Goal: Transaction & Acquisition: Book appointment/travel/reservation

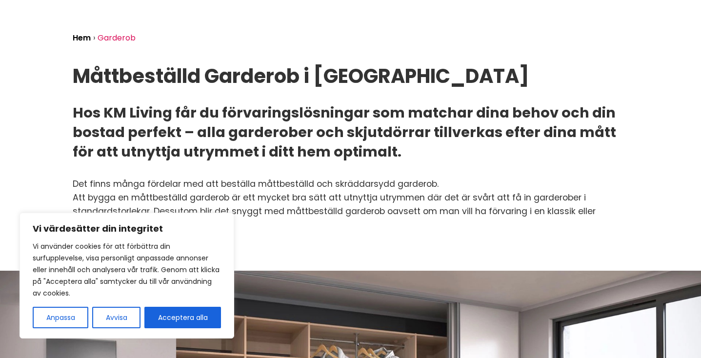
scroll to position [75, 0]
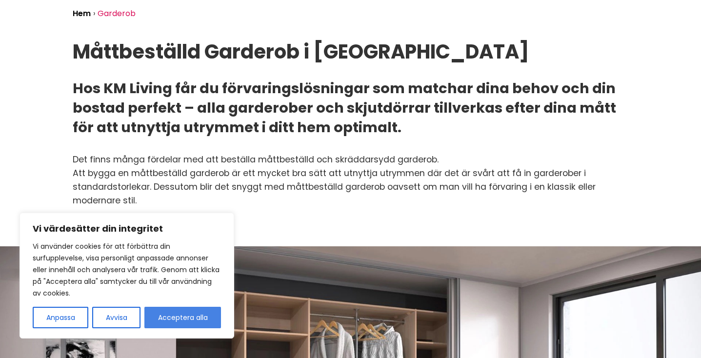
click at [181, 310] on button "Acceptera alla" at bounding box center [182, 317] width 77 height 21
checkbox input "true"
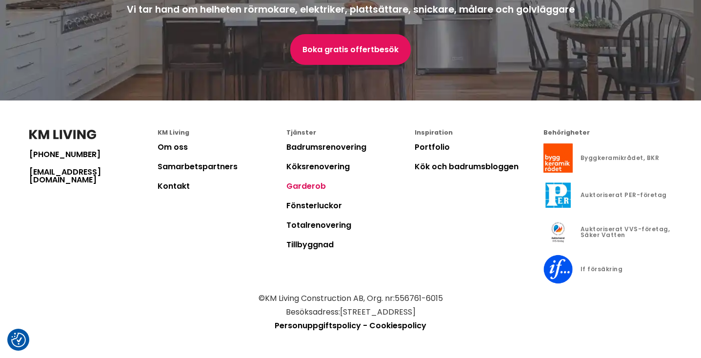
scroll to position [2317, 0]
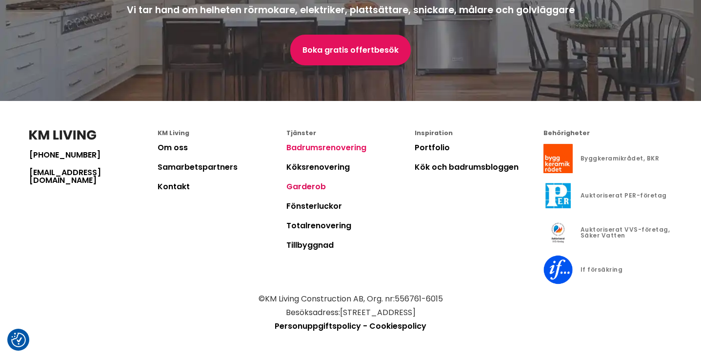
click at [341, 144] on link "Badrumsrenovering" at bounding box center [326, 147] width 80 height 11
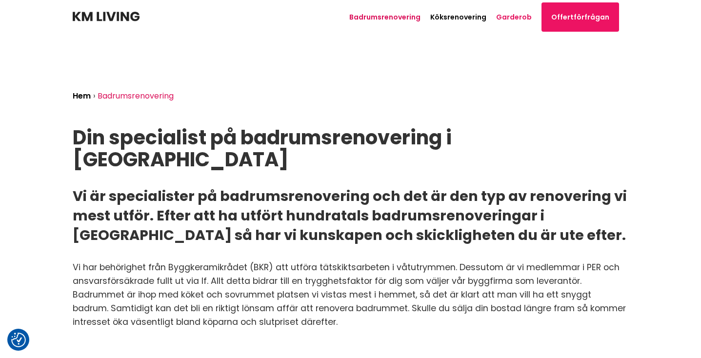
click at [517, 18] on link "Garderob" at bounding box center [514, 17] width 36 height 10
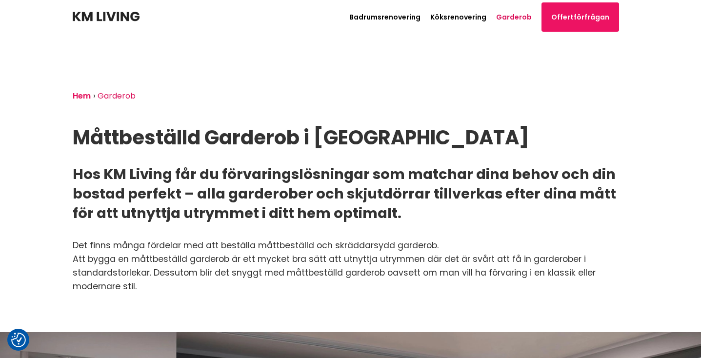
click at [78, 97] on link "Hem" at bounding box center [82, 95] width 18 height 11
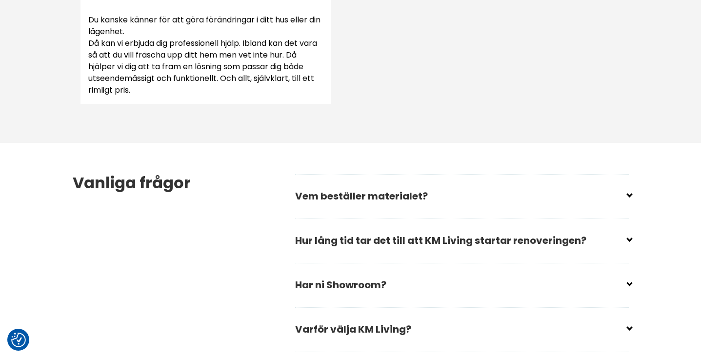
scroll to position [1336, 0]
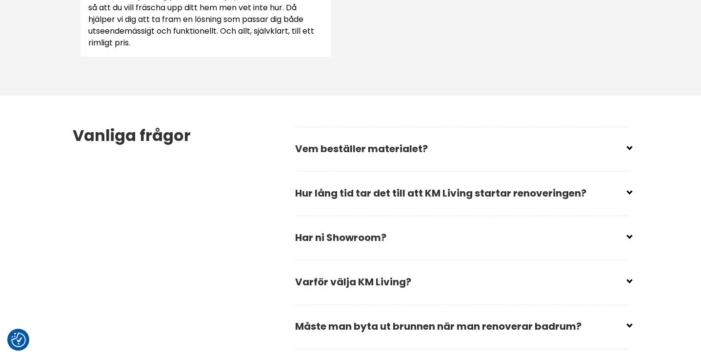
click at [479, 149] on input "checkbox" at bounding box center [464, 145] width 334 height 15
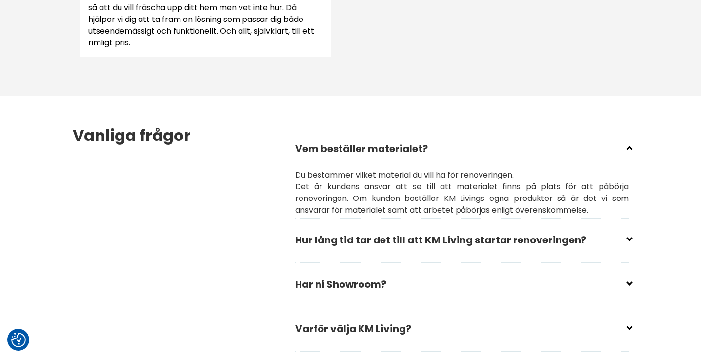
click at [479, 149] on input "checkbox" at bounding box center [464, 145] width 334 height 15
checkbox input "true"
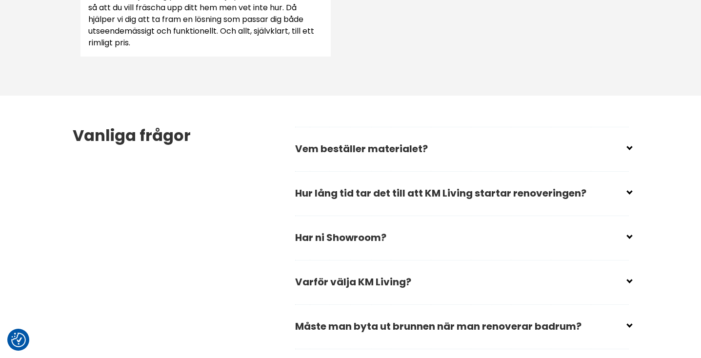
click at [478, 191] on input "checkbox" at bounding box center [464, 189] width 334 height 15
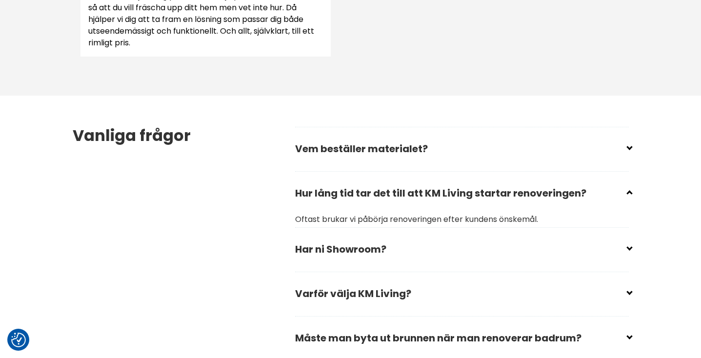
click at [478, 191] on input "checkbox" at bounding box center [464, 189] width 334 height 15
checkbox input "true"
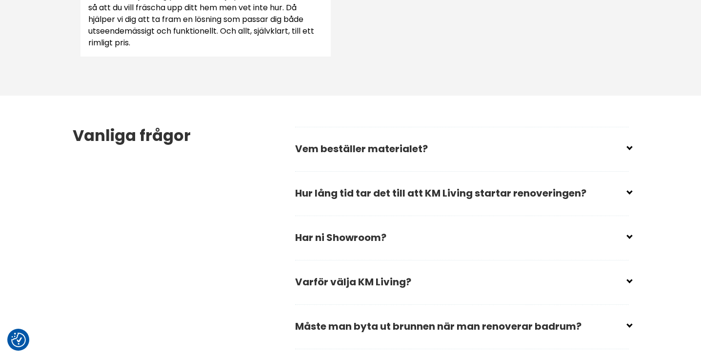
click at [437, 244] on h2 "Har ni Showroom?" at bounding box center [462, 241] width 334 height 33
click at [428, 240] on h2 "Har ni Showroom?" at bounding box center [462, 241] width 334 height 33
click at [632, 232] on div "Vanliga frågor Vem beställer materialet? Du bestämmer vilket material du vill h…" at bounding box center [351, 282] width 572 height 373
click at [629, 233] on input "checkbox" at bounding box center [464, 233] width 334 height 15
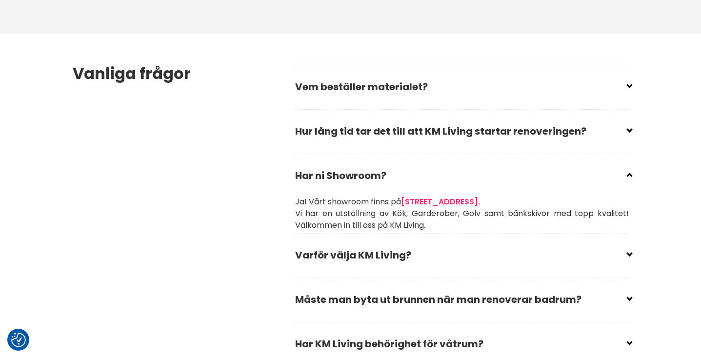
scroll to position [1402, 0]
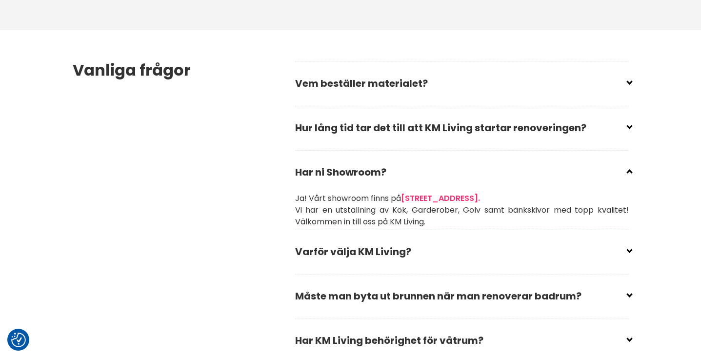
click at [630, 176] on div "Vanliga frågor Vem beställer materialet? Du bestämmer vilket material du vill h…" at bounding box center [351, 234] width 572 height 408
click at [630, 172] on div "Vanliga frågor Vem beställer materialet? Du bestämmer vilket material du vill h…" at bounding box center [351, 234] width 572 height 408
click at [626, 175] on input "checkbox" at bounding box center [464, 168] width 334 height 15
checkbox input "true"
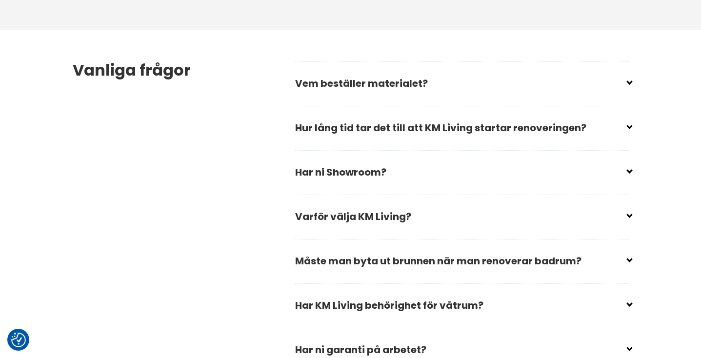
click at [627, 213] on input "checkbox" at bounding box center [464, 212] width 334 height 15
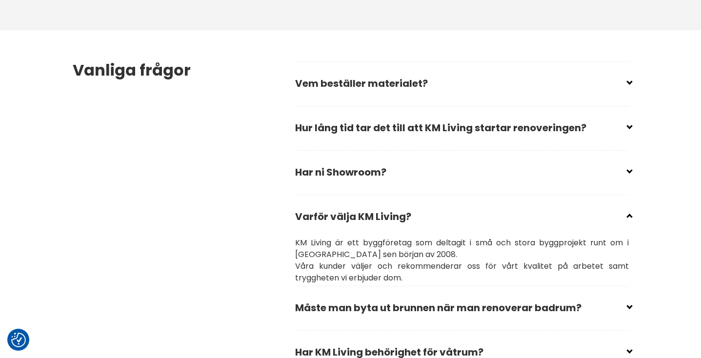
click at [627, 213] on input "checkbox" at bounding box center [464, 212] width 334 height 15
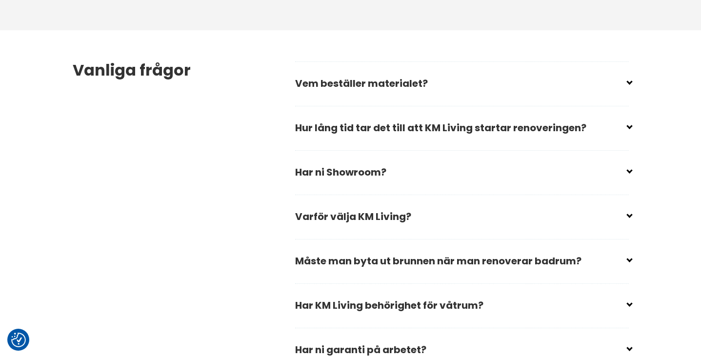
click at [627, 213] on input "checkbox" at bounding box center [464, 212] width 334 height 15
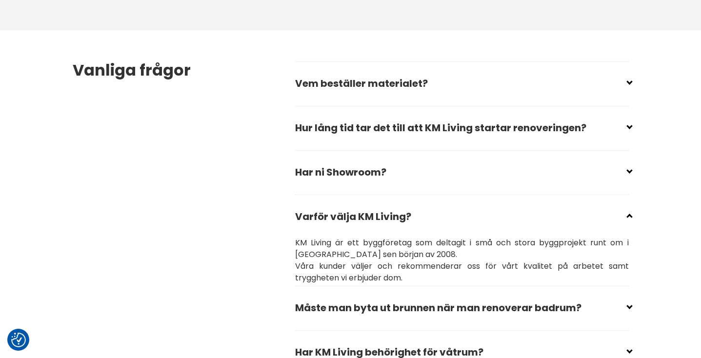
click at [627, 213] on input "checkbox" at bounding box center [464, 212] width 334 height 15
checkbox input "true"
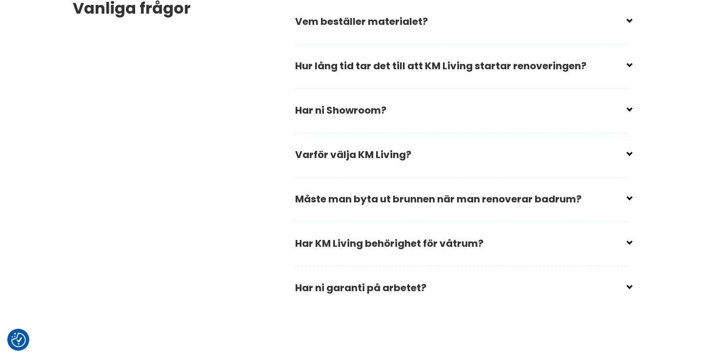
scroll to position [1474, 0]
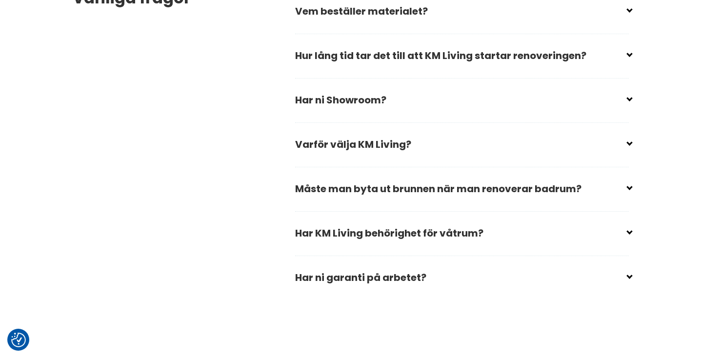
click at [629, 186] on icon at bounding box center [629, 186] width 0 height 0
click at [628, 187] on input "checkbox" at bounding box center [464, 185] width 334 height 15
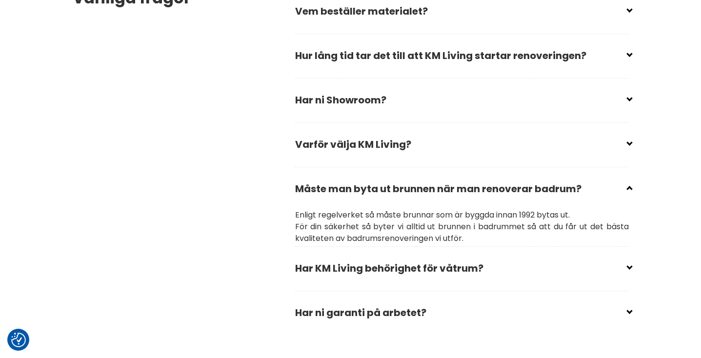
click at [628, 187] on input "checkbox" at bounding box center [464, 185] width 334 height 15
checkbox input "true"
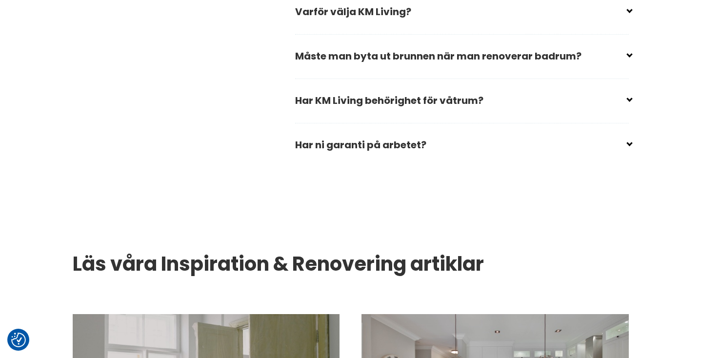
scroll to position [1614, 0]
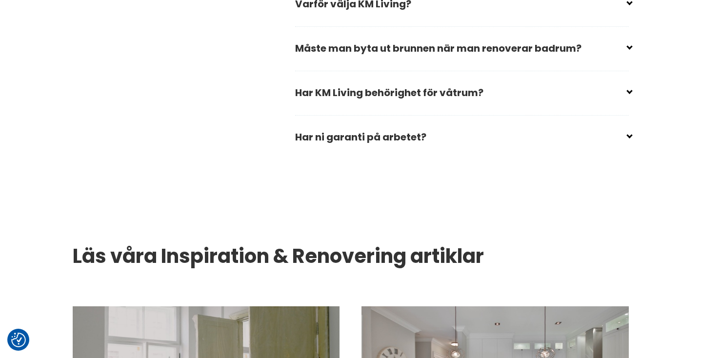
click at [629, 134] on icon at bounding box center [629, 134] width 0 height 0
click at [626, 134] on input "checkbox" at bounding box center [464, 133] width 334 height 15
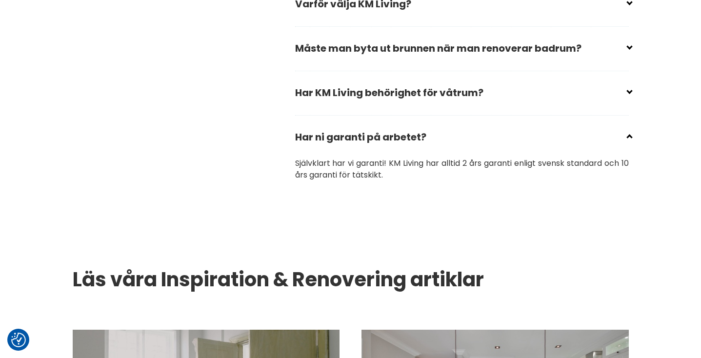
click at [626, 134] on input "checkbox" at bounding box center [464, 133] width 334 height 15
checkbox input "true"
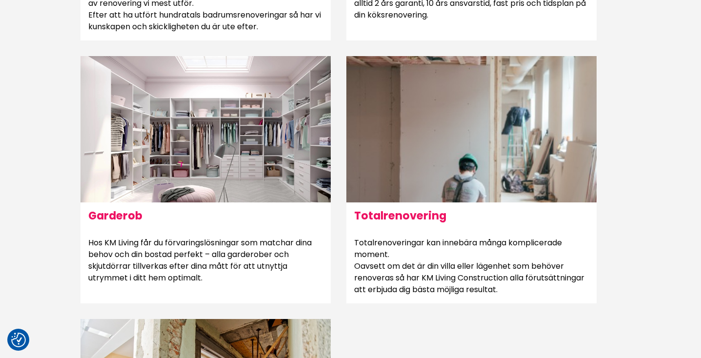
scroll to position [799, 0]
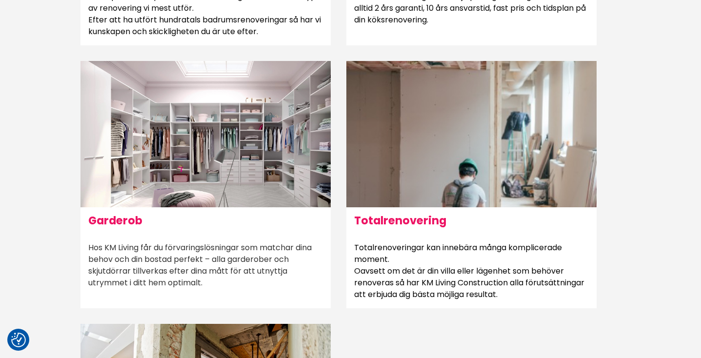
click at [280, 170] on div at bounding box center [205, 134] width 250 height 146
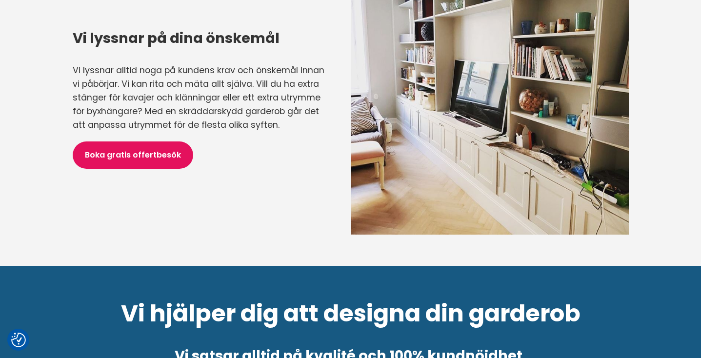
scroll to position [1205, 0]
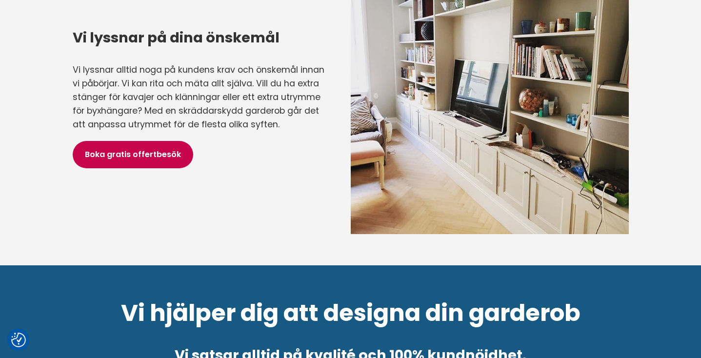
click at [154, 153] on link "Boka gratis offertbesök" at bounding box center [133, 154] width 120 height 27
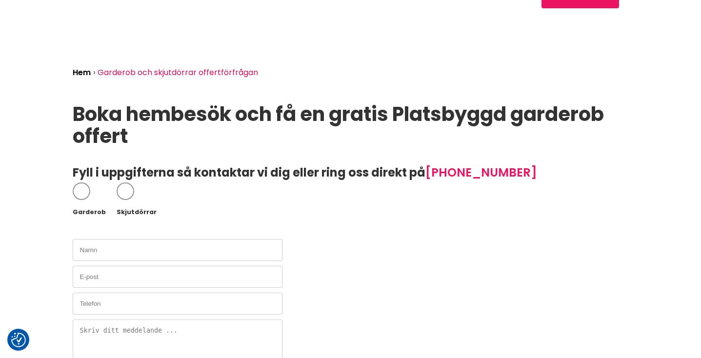
scroll to position [38, 0]
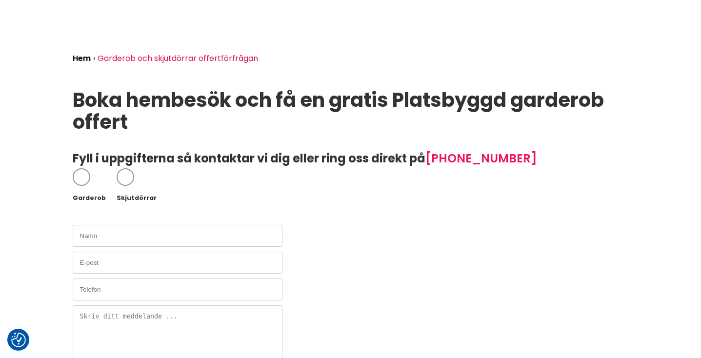
click at [79, 173] on span at bounding box center [82, 177] width 18 height 18
checkbox input "true"
click at [121, 177] on span at bounding box center [126, 177] width 18 height 18
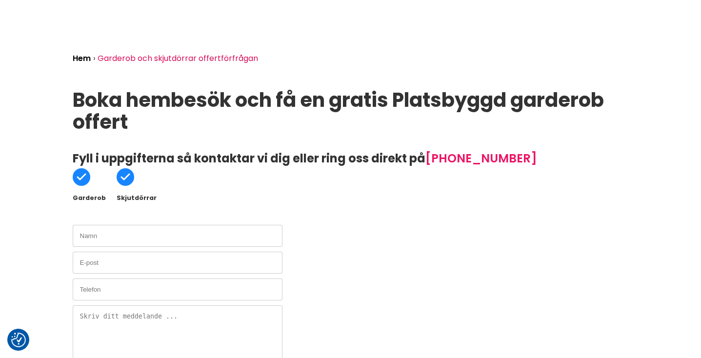
click at [123, 180] on span at bounding box center [126, 177] width 18 height 18
checkbox input "false"
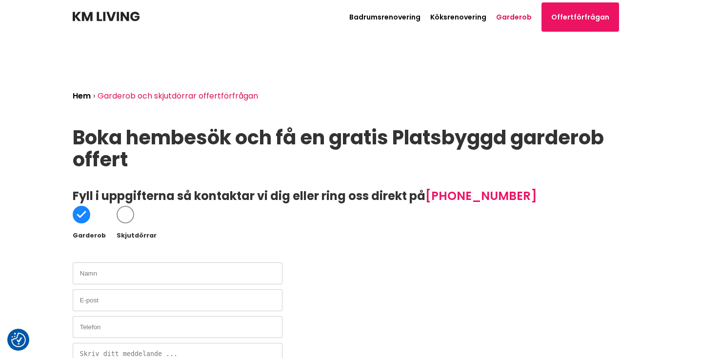
scroll to position [0, 0]
